Goal: Task Accomplishment & Management: Manage account settings

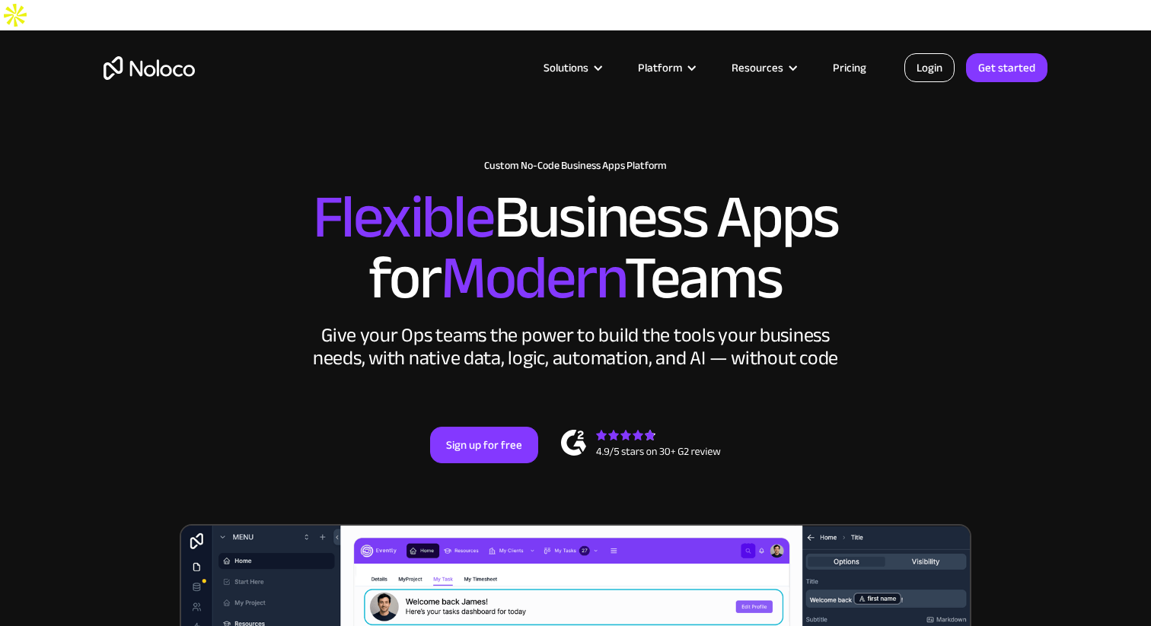
click at [912, 71] on link "Login" at bounding box center [929, 67] width 50 height 29
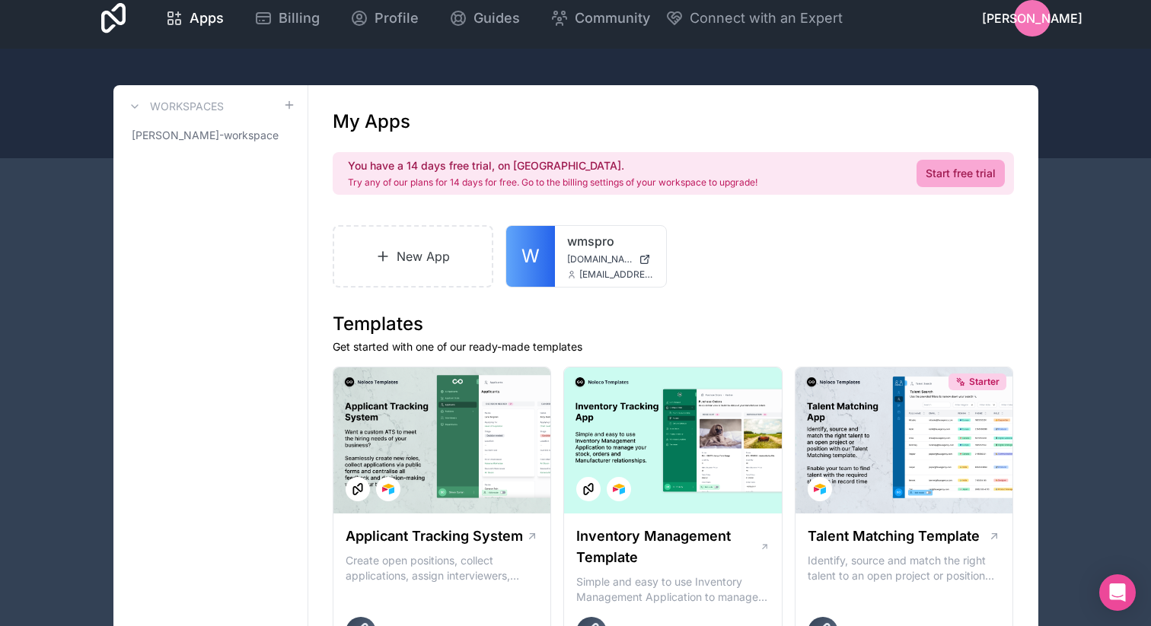
scroll to position [49, 0]
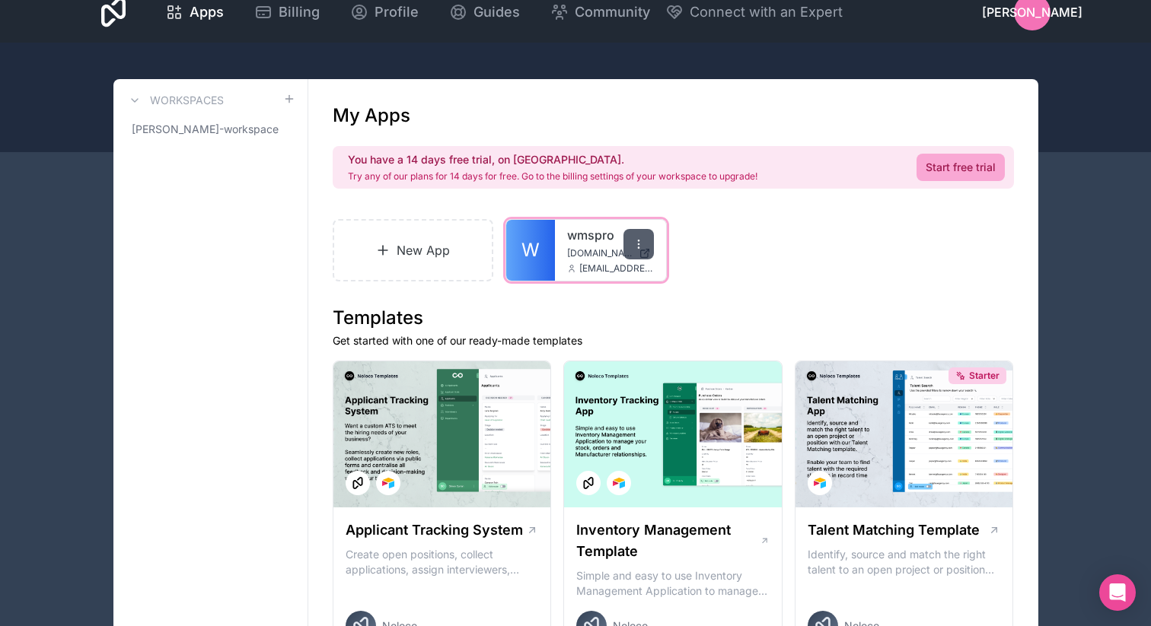
click at [654, 260] on div at bounding box center [638, 244] width 30 height 30
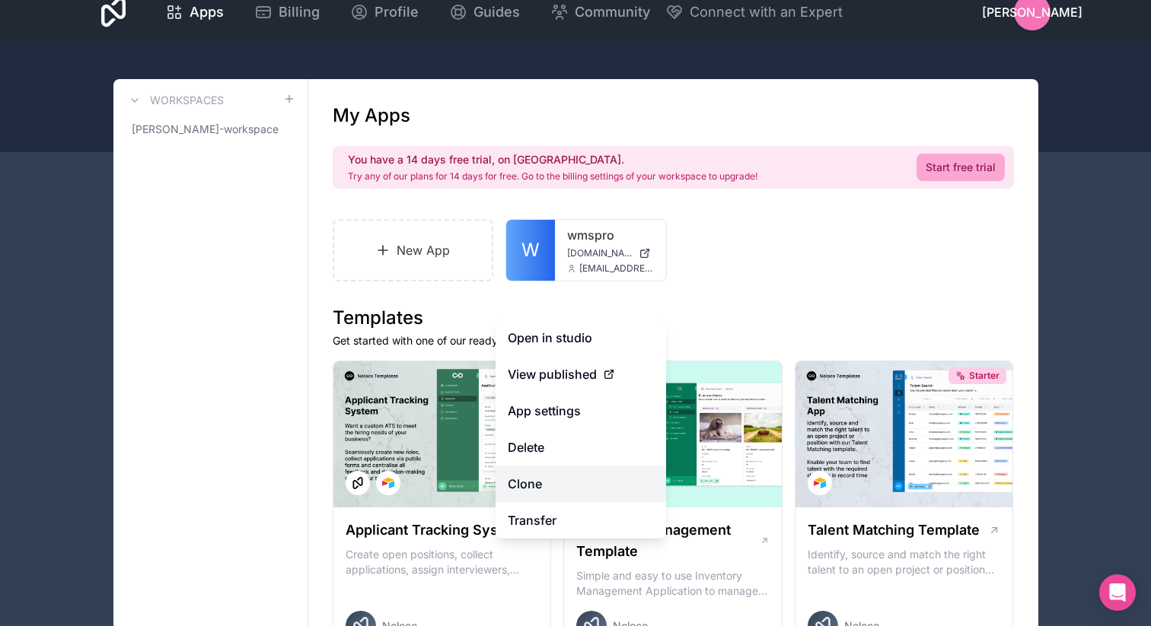
click at [543, 502] on link "Clone" at bounding box center [580, 484] width 170 height 37
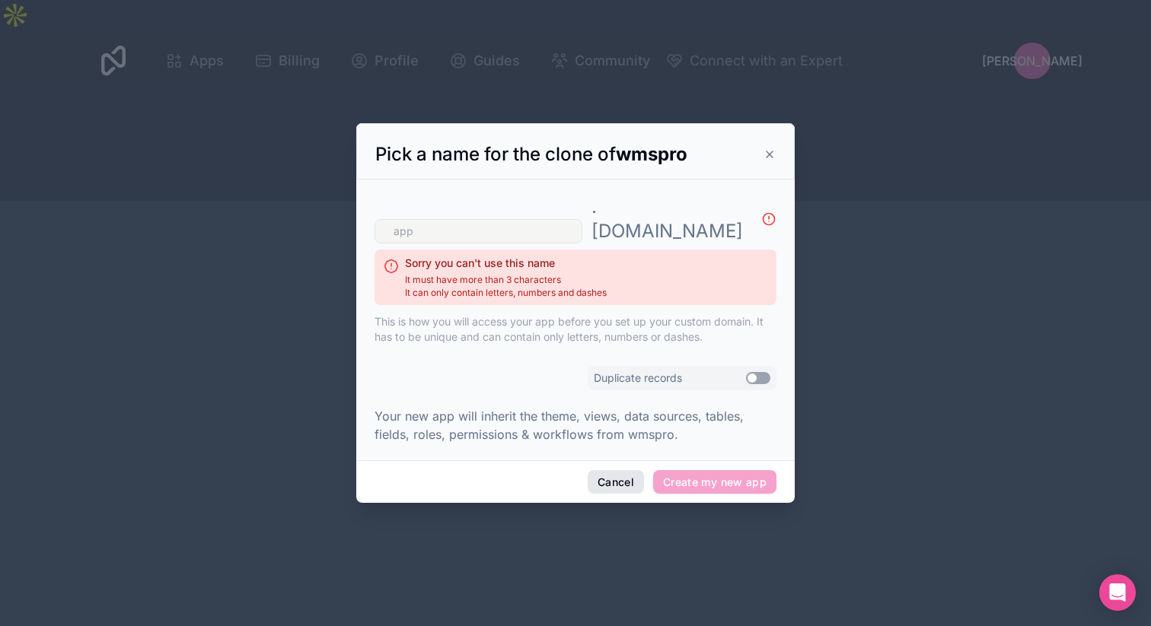
click at [629, 495] on button "Cancel" at bounding box center [616, 482] width 56 height 24
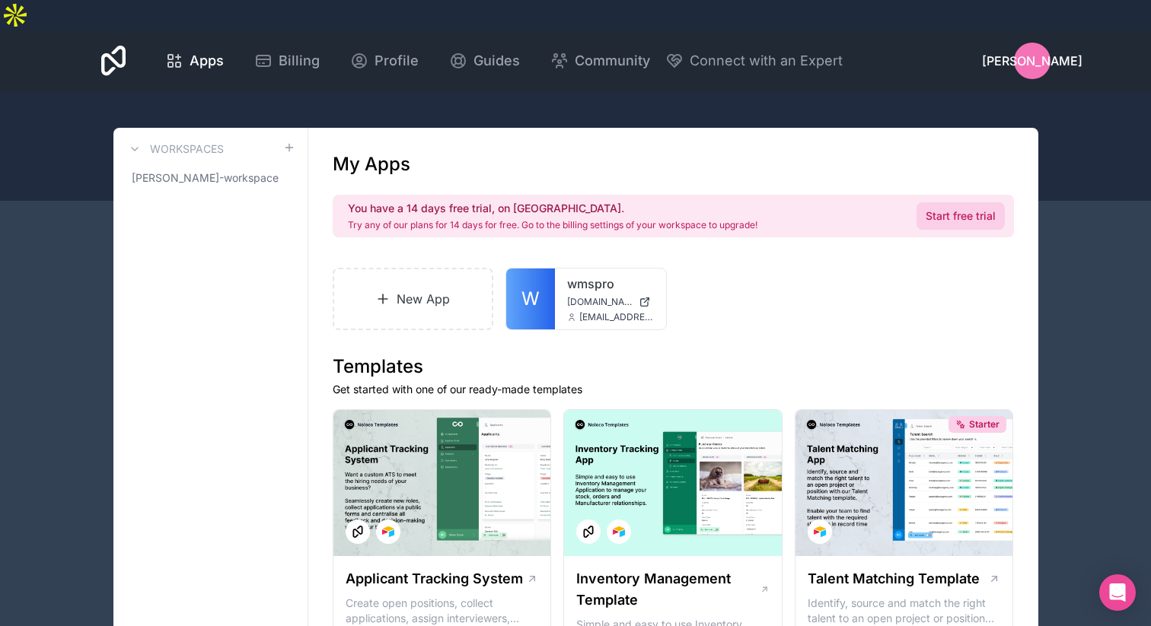
click at [941, 230] on link "Start free trial" at bounding box center [960, 215] width 88 height 27
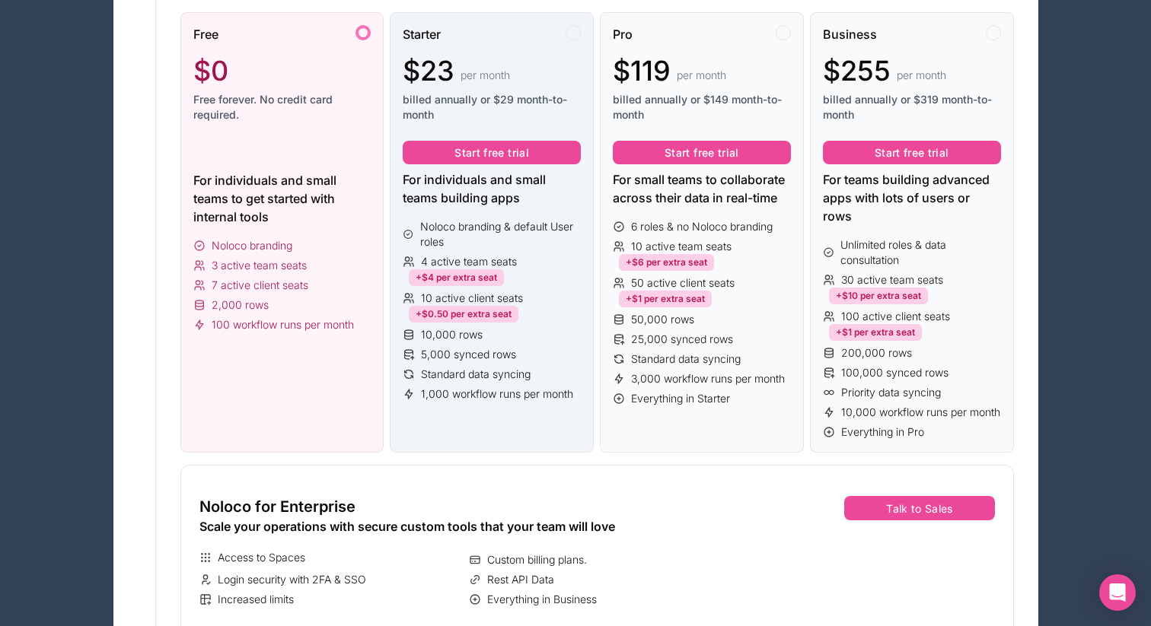
scroll to position [295, 0]
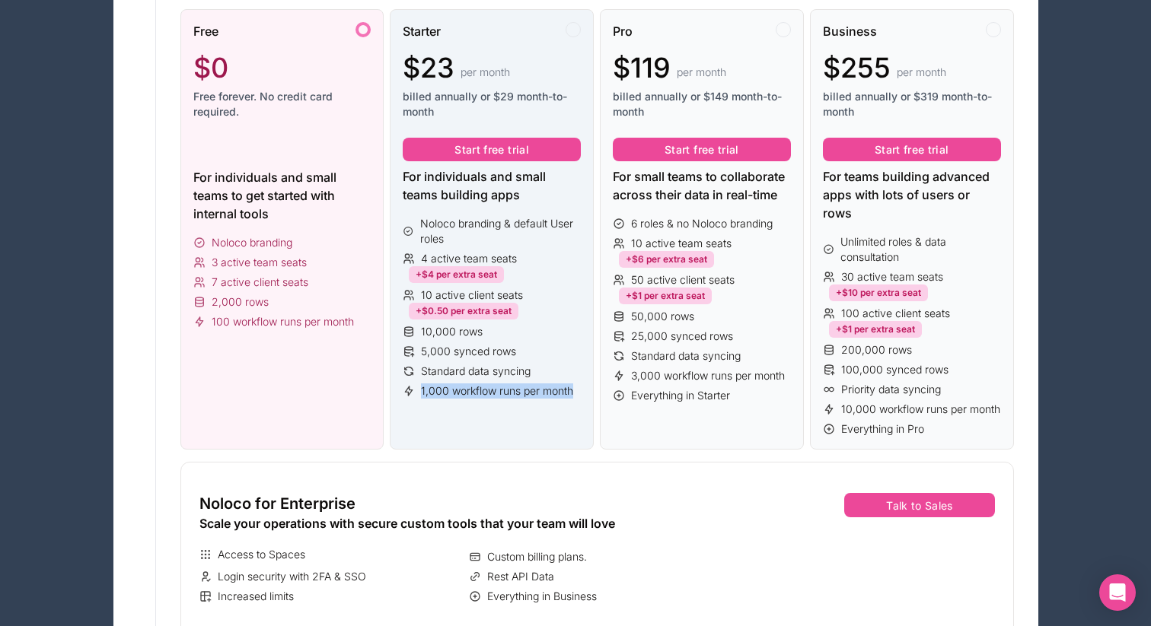
drag, startPoint x: 506, startPoint y: 564, endPoint x: 438, endPoint y: 546, distance: 70.2
click at [438, 399] on span "1,000 workflow runs per month" at bounding box center [497, 391] width 152 height 15
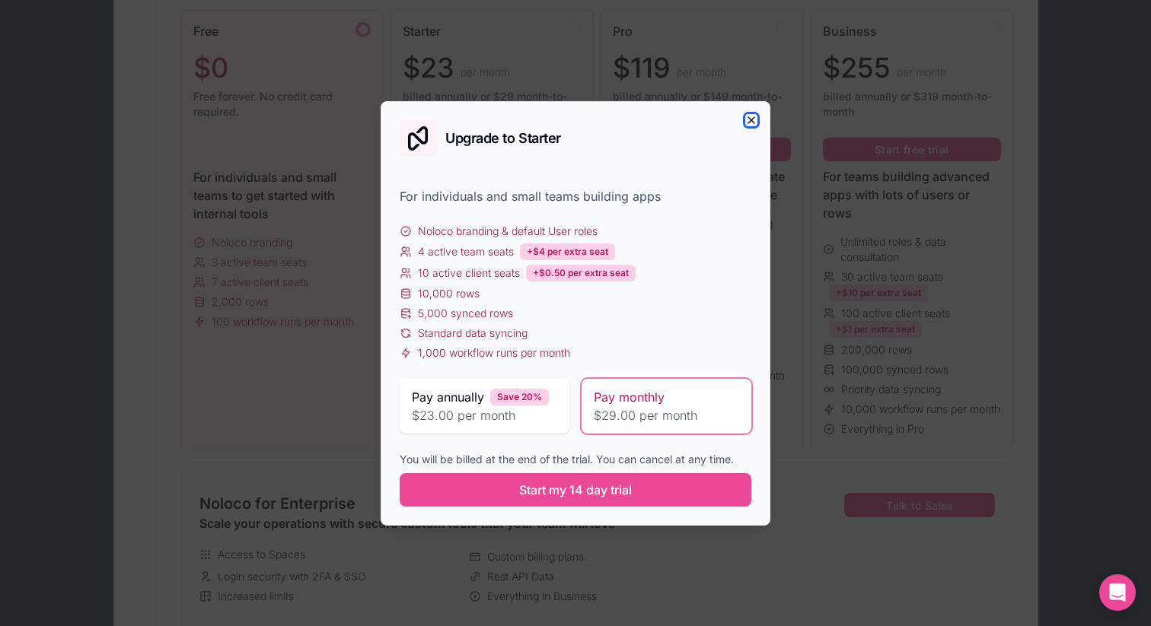
click at [757, 114] on icon "button" at bounding box center [751, 120] width 12 height 12
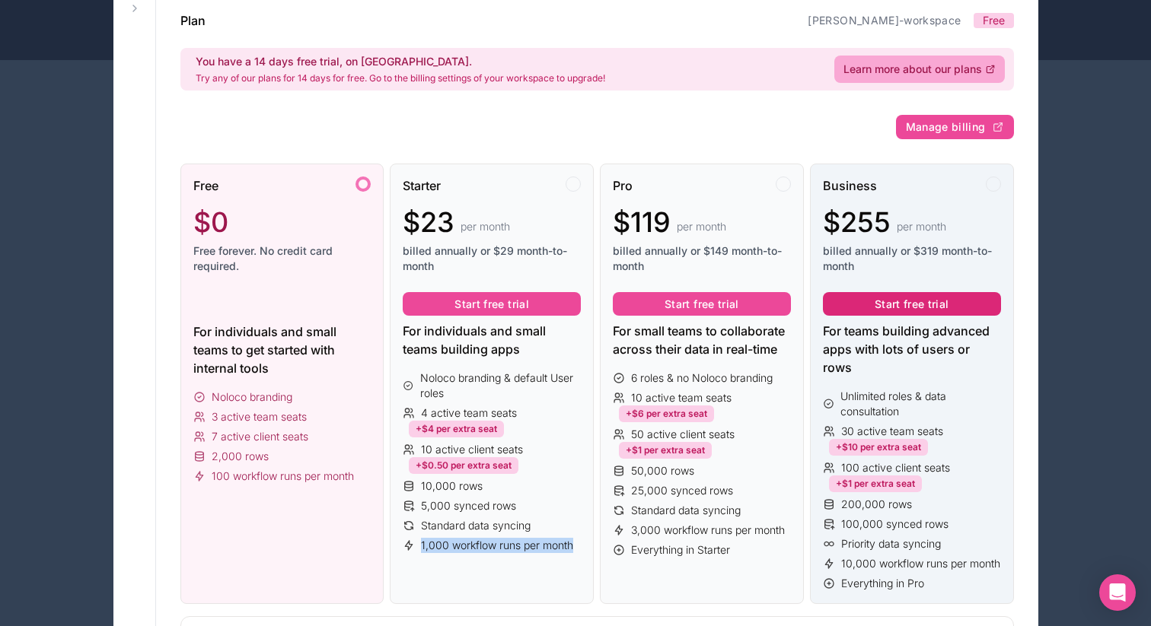
scroll to position [0, 0]
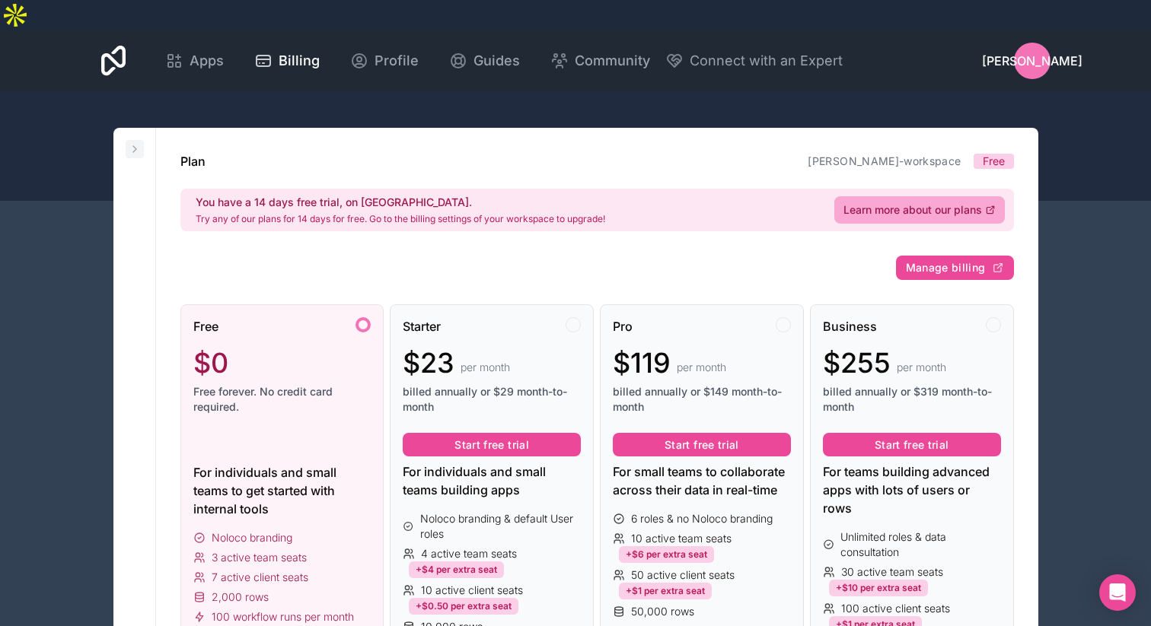
click at [137, 150] on button at bounding box center [135, 149] width 18 height 18
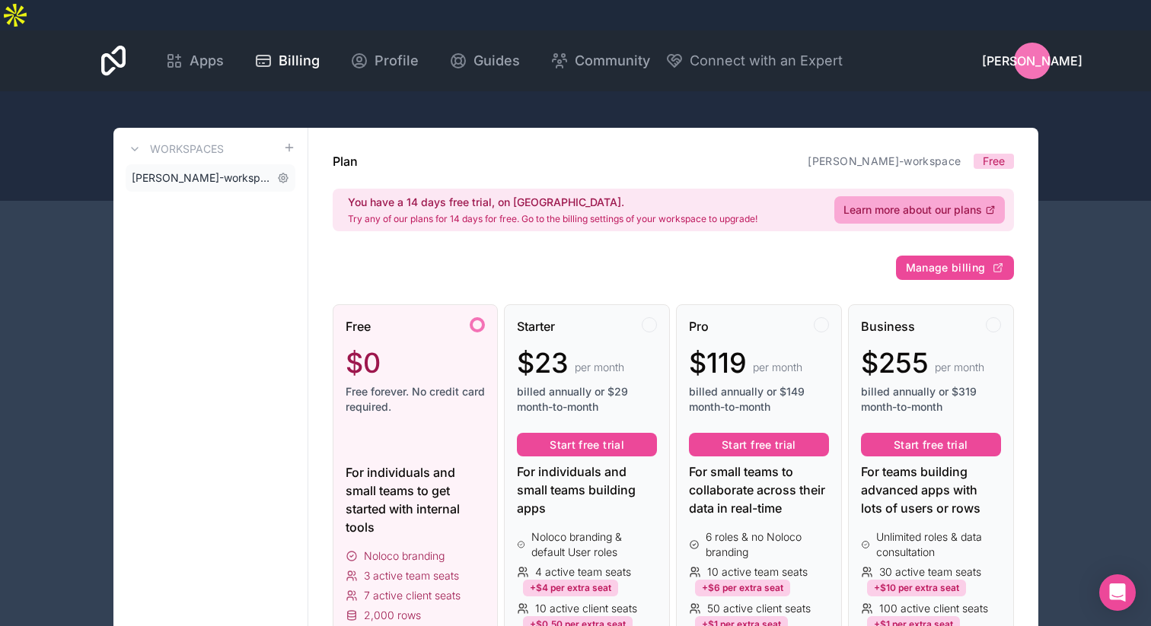
click at [190, 183] on span "jarryd-osborne-workspace" at bounding box center [201, 177] width 139 height 15
click at [289, 184] on icon at bounding box center [283, 178] width 12 height 12
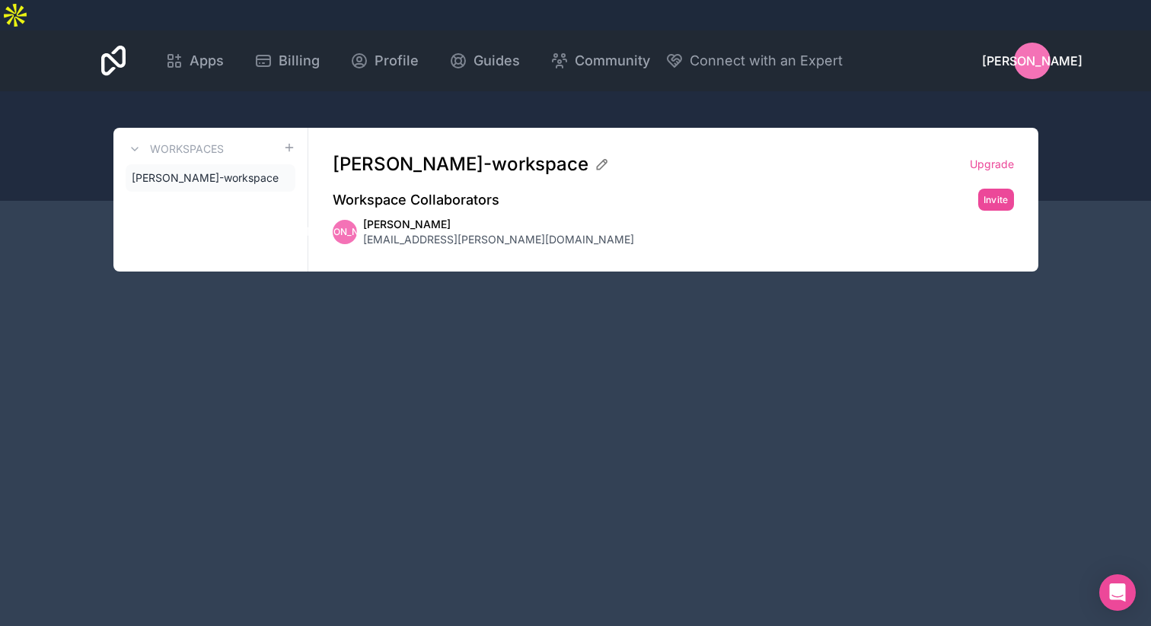
click at [597, 247] on div "JO Jarryd Osborne jarryd.osborne@lidd.com" at bounding box center [673, 232] width 681 height 30
click at [505, 232] on span "Jarryd Osborne" at bounding box center [498, 224] width 271 height 15
click at [489, 163] on span "jarryd-osborne-workspace" at bounding box center [461, 164] width 256 height 24
